Goal: Use online tool/utility: Utilize a website feature to perform a specific function

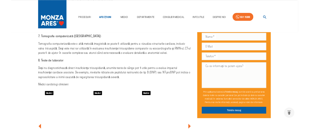
scroll to position [1325, 0]
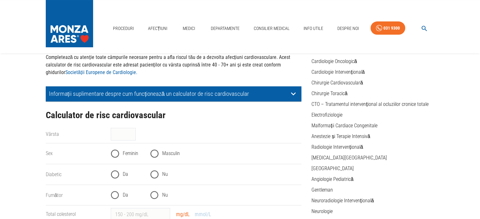
scroll to position [63, 0]
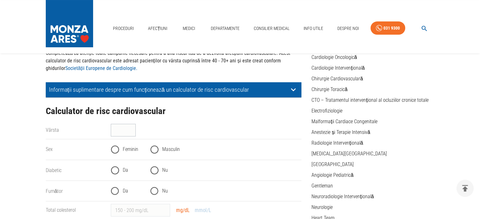
click at [133, 124] on input "Vârsta" at bounding box center [123, 130] width 25 height 13
type input "50"
click at [155, 142] on input "Masculin" at bounding box center [154, 149] width 15 height 15
radio input "true"
click at [112, 163] on input "Da" at bounding box center [114, 170] width 15 height 15
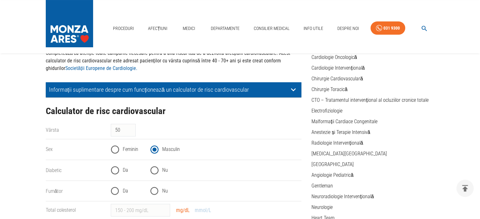
radio input "true"
click at [152, 184] on input "Nu" at bounding box center [154, 191] width 15 height 15
radio input "true"
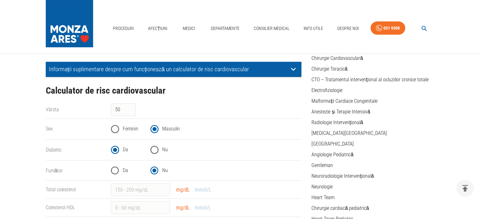
scroll to position [95, 0]
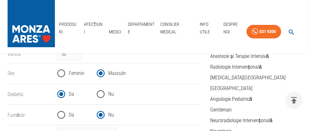
scroll to position [158, 0]
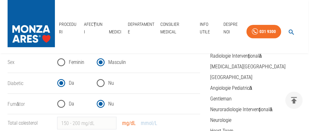
type input "49"
type input "150"
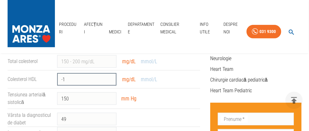
scroll to position [221, 0]
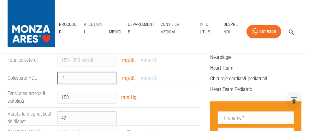
type input "-1"
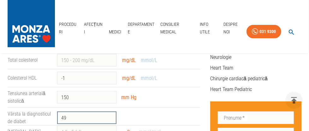
click at [68, 112] on input "49" at bounding box center [86, 118] width 59 height 13
type input "50"
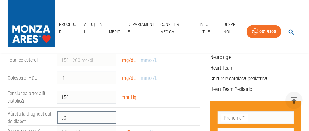
click at [80, 126] on input "HbA1c" at bounding box center [86, 132] width 59 height 13
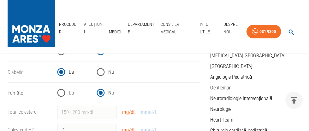
scroll to position [158, 0]
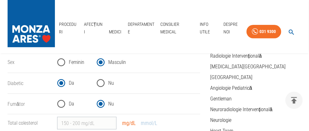
click at [73, 117] on input "Total colesterol" at bounding box center [86, 123] width 59 height 13
type input "236"
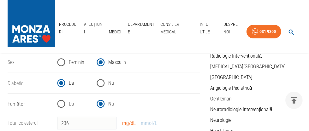
drag, startPoint x: 67, startPoint y: 105, endPoint x: 59, endPoint y: 103, distance: 7.4
type input "38"
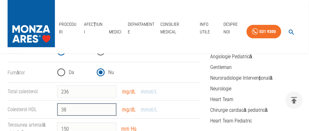
scroll to position [221, 0]
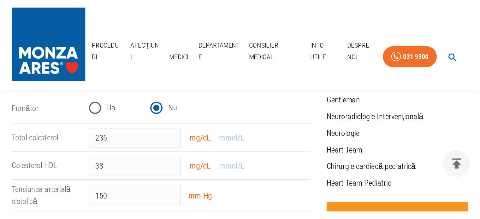
scroll to position [189, 0]
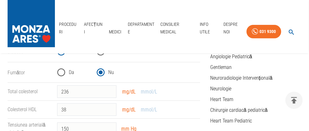
type input "0.86"
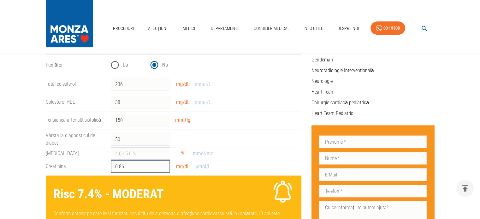
click at [120, 147] on input "HbA1c" at bounding box center [140, 153] width 59 height 13
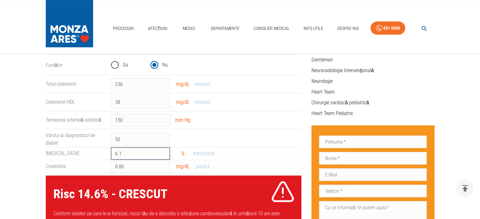
drag, startPoint x: 120, startPoint y: 108, endPoint x: 112, endPoint y: 108, distance: 7.9
click at [112, 147] on input "6.1" at bounding box center [140, 153] width 59 height 13
type input "5"
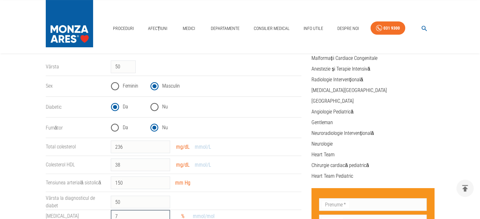
scroll to position [126, 0]
type input "7"
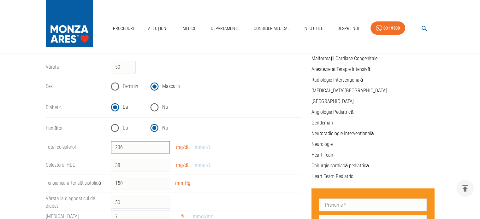
drag, startPoint x: 121, startPoint y: 111, endPoint x: 109, endPoint y: 111, distance: 12.3
click at [109, 136] on div "236 ​ mg/dL mmol/L" at bounding box center [204, 145] width 196 height 18
type input "170"
drag, startPoint x: 124, startPoint y: 127, endPoint x: 106, endPoint y: 128, distance: 18.3
click at [106, 154] on div "38 ​ mg/dL mmol/L" at bounding box center [204, 163] width 196 height 18
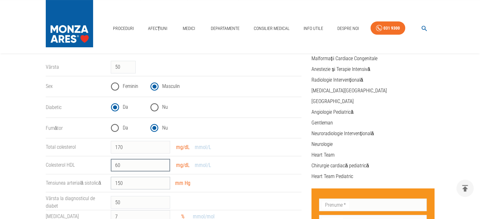
type input "60"
drag, startPoint x: 123, startPoint y: 145, endPoint x: 112, endPoint y: 142, distance: 11.4
click at [112, 177] on input "150" at bounding box center [140, 183] width 59 height 13
type input "120"
